Goal: Go to known website: Go to known website

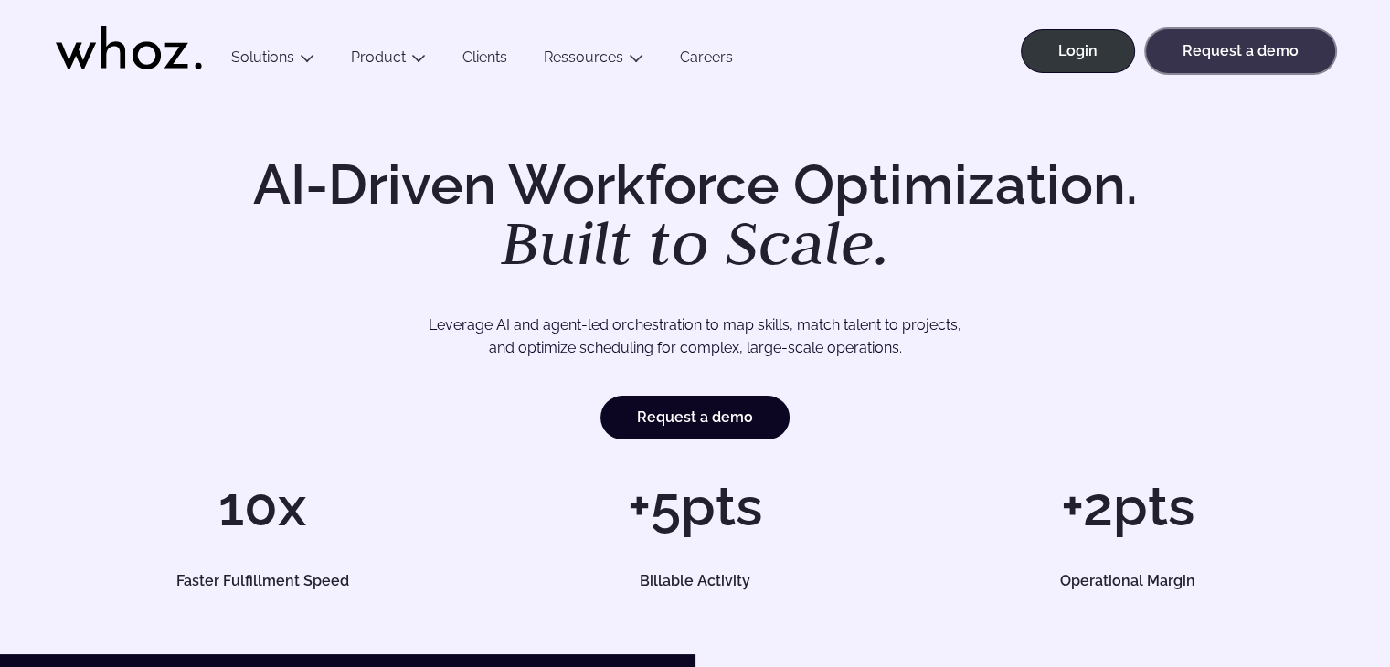
click at [1186, 52] on link "Request a demo" at bounding box center [1240, 51] width 189 height 44
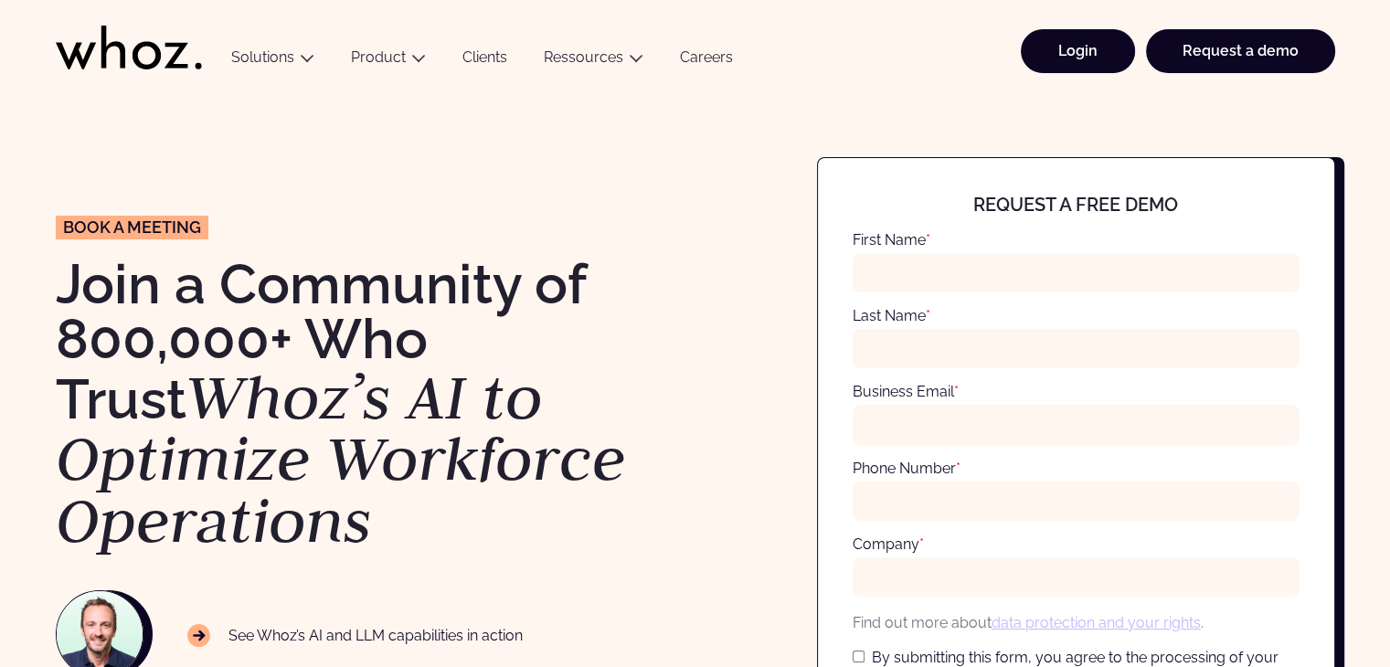
click at [1052, 58] on link "Login" at bounding box center [1078, 51] width 114 height 44
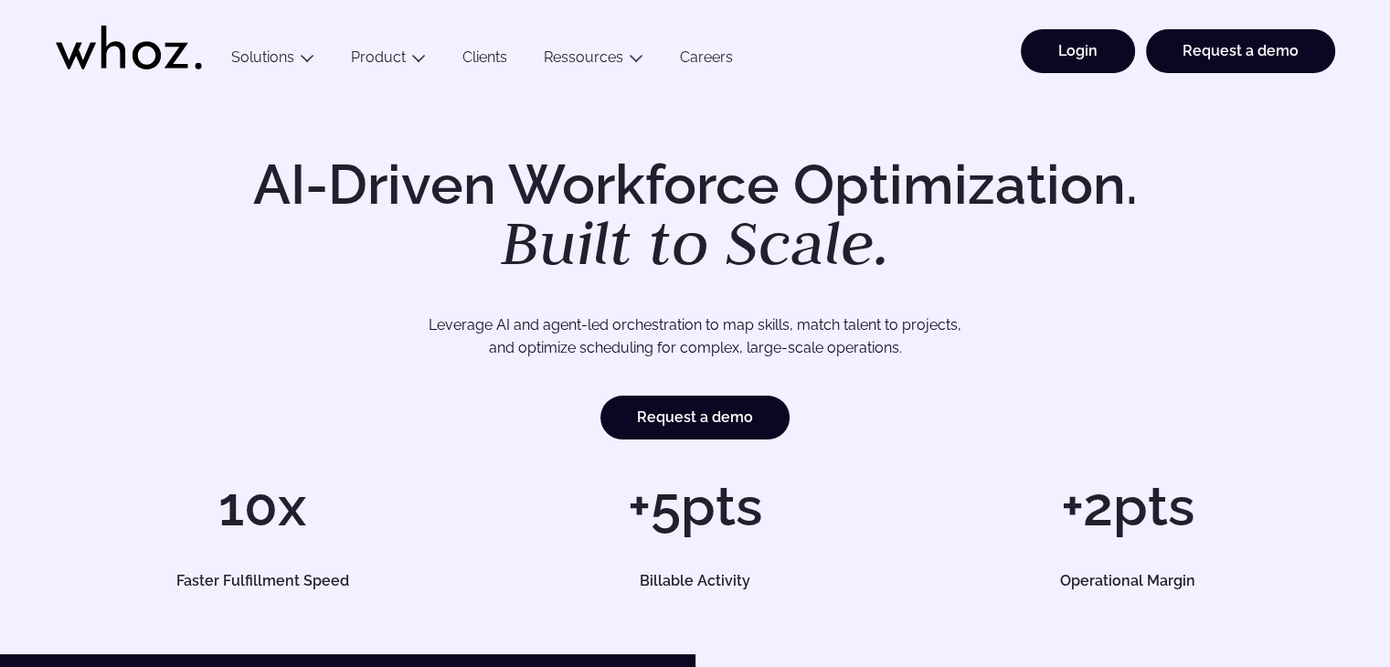
click at [1065, 41] on link "Login" at bounding box center [1078, 51] width 114 height 44
